Goal: Task Accomplishment & Management: Manage account settings

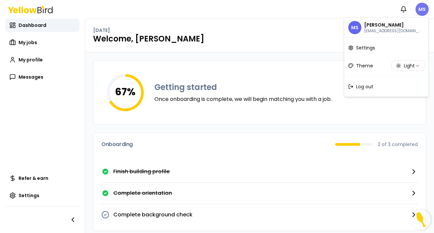
click at [424, 9] on html "Notifications MS Dashboard My jobs My profile Messages Refer & earn Settings Mo…" at bounding box center [217, 116] width 434 height 233
click at [365, 87] on span "Log out" at bounding box center [364, 86] width 17 height 7
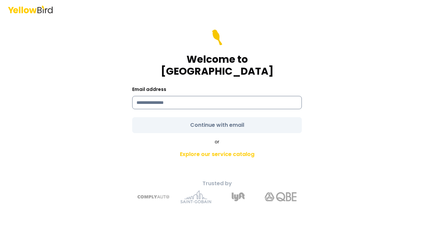
click at [185, 99] on input at bounding box center [217, 102] width 170 height 13
type input "**********"
click at [214, 119] on form "**********" at bounding box center [217, 80] width 170 height 103
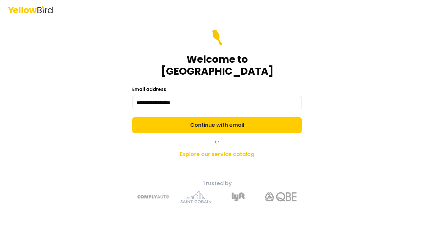
click at [214, 119] on button "Continue with email" at bounding box center [217, 125] width 170 height 16
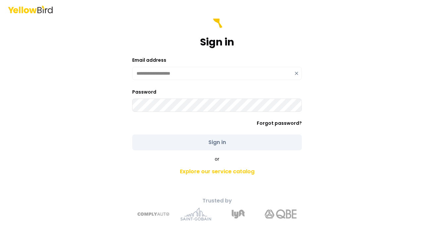
click at [217, 142] on button "Sign in" at bounding box center [217, 142] width 170 height 16
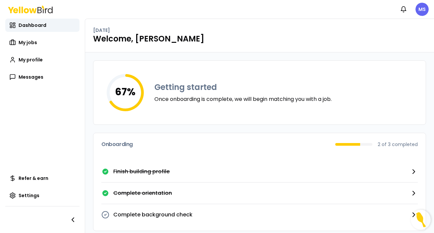
click at [413, 171] on icon at bounding box center [414, 171] width 8 height 8
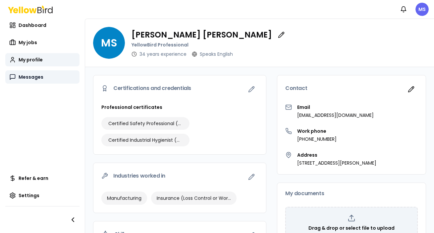
click at [26, 77] on span "Messages" at bounding box center [31, 77] width 25 height 7
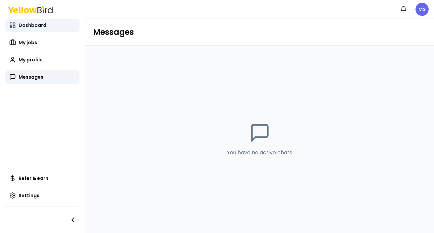
click at [37, 25] on span "Dashboard" at bounding box center [33, 25] width 28 height 7
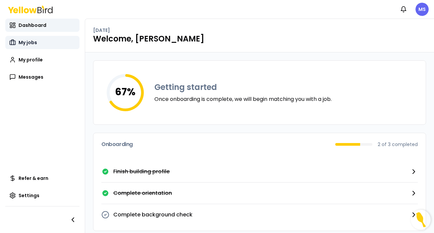
click at [31, 43] on span "My jobs" at bounding box center [28, 42] width 19 height 7
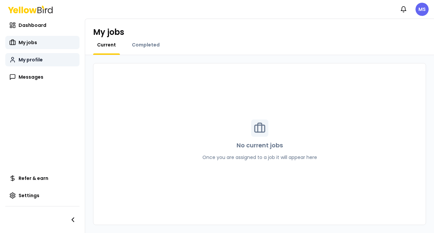
click at [32, 61] on span "My profile" at bounding box center [31, 59] width 24 height 7
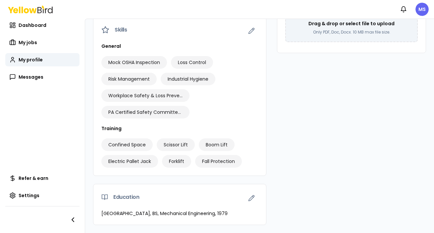
scroll to position [204, 0]
click at [27, 194] on span "Settings" at bounding box center [29, 195] width 21 height 7
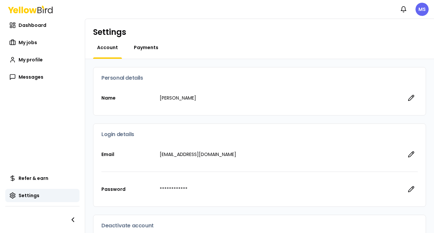
click at [143, 50] on span "Payments" at bounding box center [146, 47] width 25 height 7
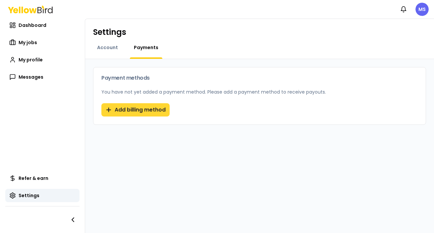
click at [140, 110] on button "Add billing method" at bounding box center [135, 109] width 68 height 13
click at [142, 110] on div "Add billing method" at bounding box center [259, 113] width 332 height 21
click at [107, 47] on span "Account" at bounding box center [107, 47] width 21 height 7
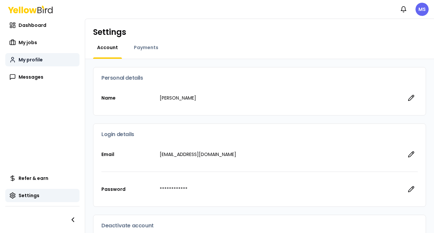
click at [27, 61] on span "My profile" at bounding box center [31, 59] width 24 height 7
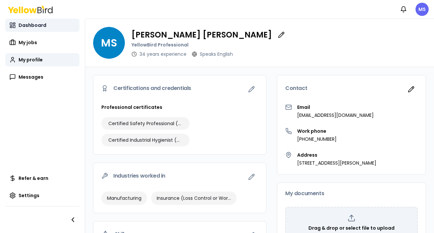
click at [29, 27] on span "Dashboard" at bounding box center [33, 25] width 28 height 7
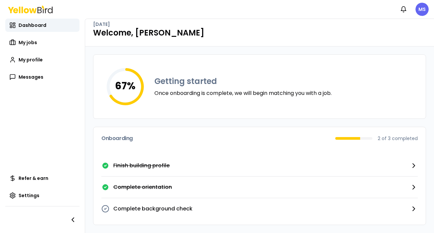
scroll to position [6, 0]
click at [415, 208] on icon "button" at bounding box center [414, 208] width 2 height 4
